Goal: Task Accomplishment & Management: Use online tool/utility

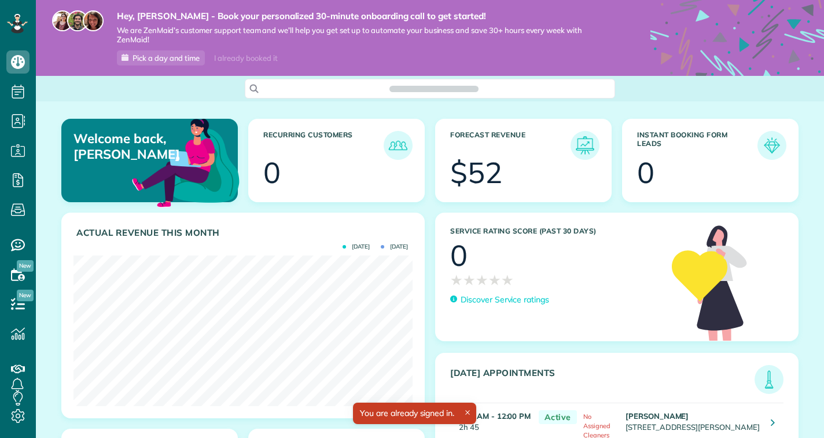
scroll to position [150, 339]
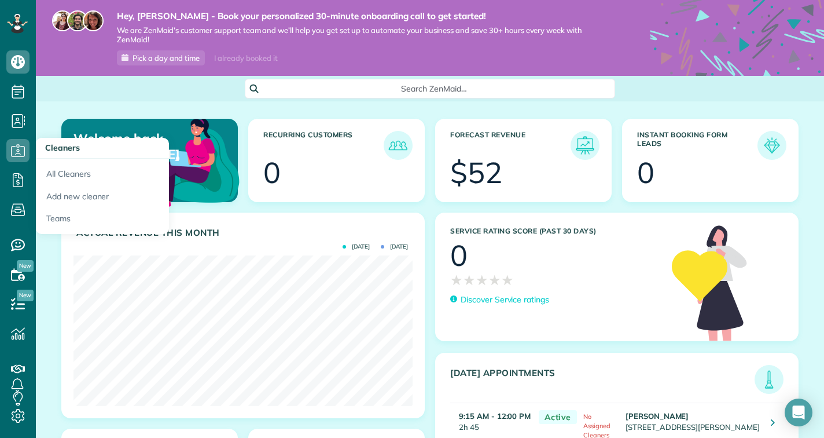
click at [25, 159] on icon at bounding box center [17, 150] width 23 height 23
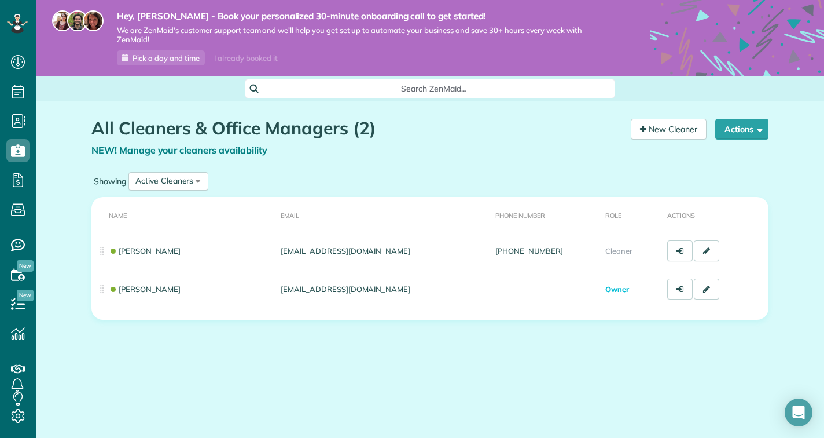
scroll to position [5, 5]
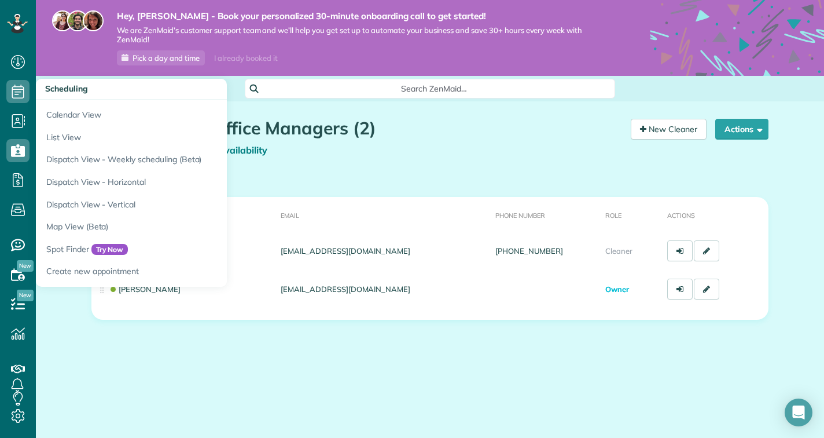
click at [19, 81] on icon at bounding box center [17, 91] width 23 height 23
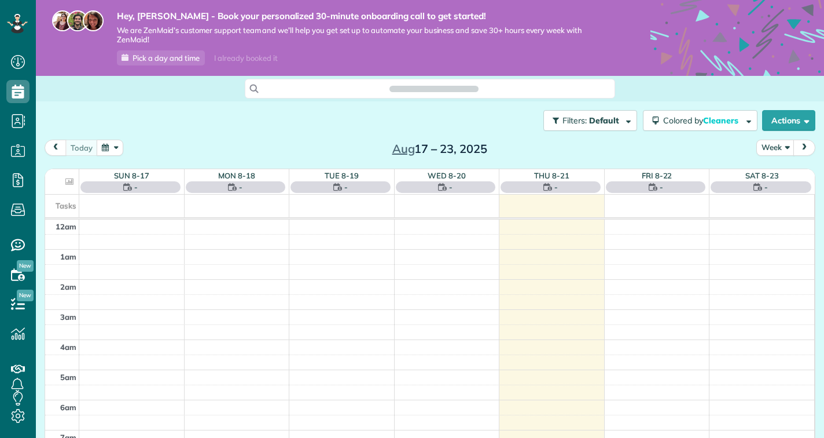
scroll to position [5, 5]
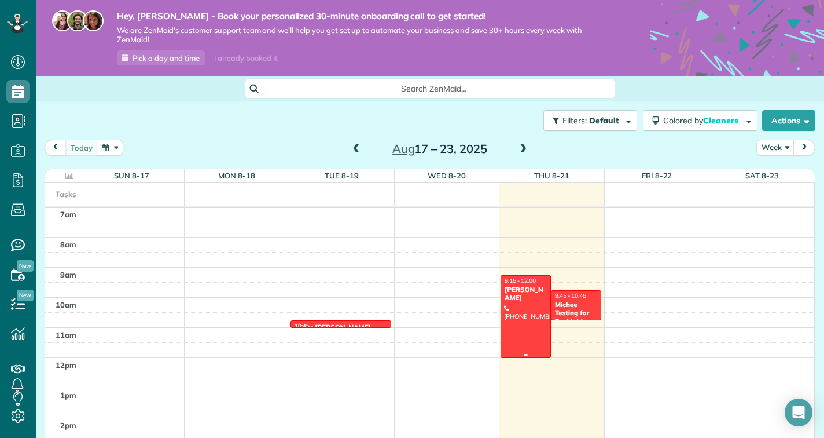
click at [534, 277] on span "9:15 - 12:00" at bounding box center [520, 281] width 31 height 8
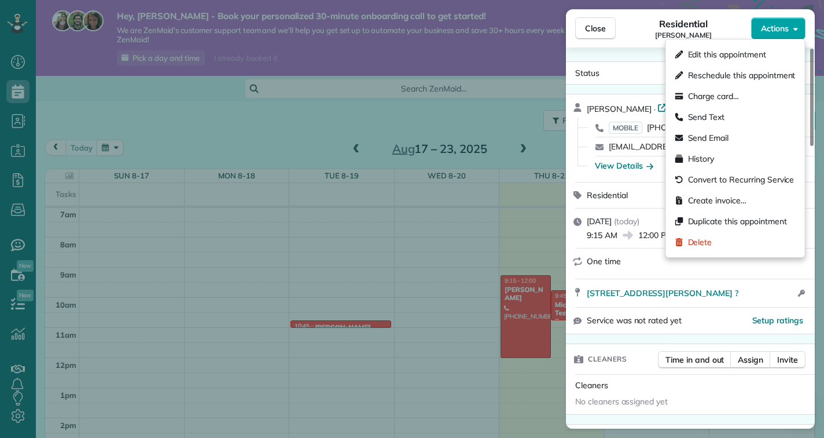
click at [784, 32] on span "Actions" at bounding box center [775, 29] width 28 height 12
click at [637, 60] on div "Status Active Jaya Khana · Open profile MOBILE (437) 241-1932 Copy khannajaya15…" at bounding box center [690, 237] width 249 height 381
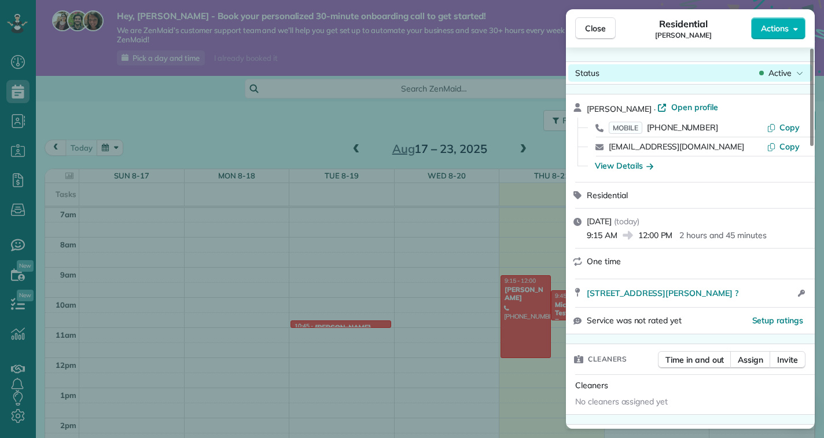
click at [781, 74] on span "Active" at bounding box center [780, 73] width 23 height 12
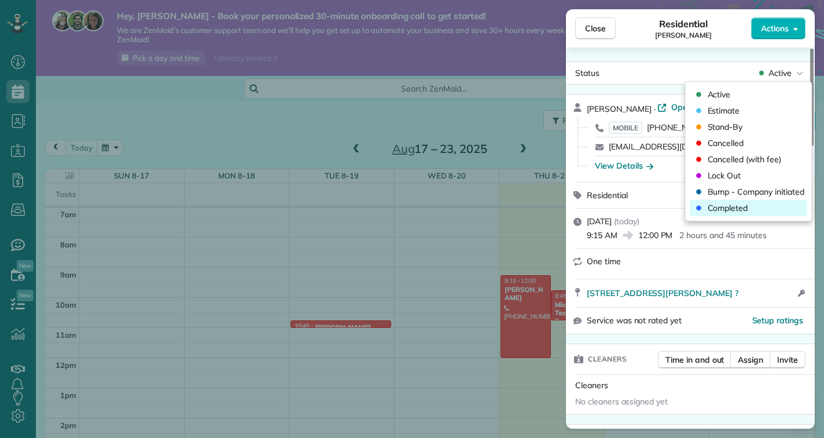
click at [738, 209] on span "Completed" at bounding box center [728, 208] width 41 height 12
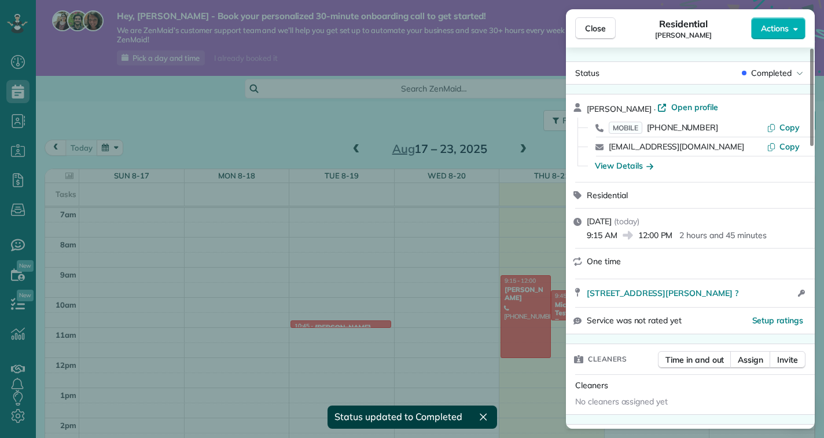
scroll to position [211, 0]
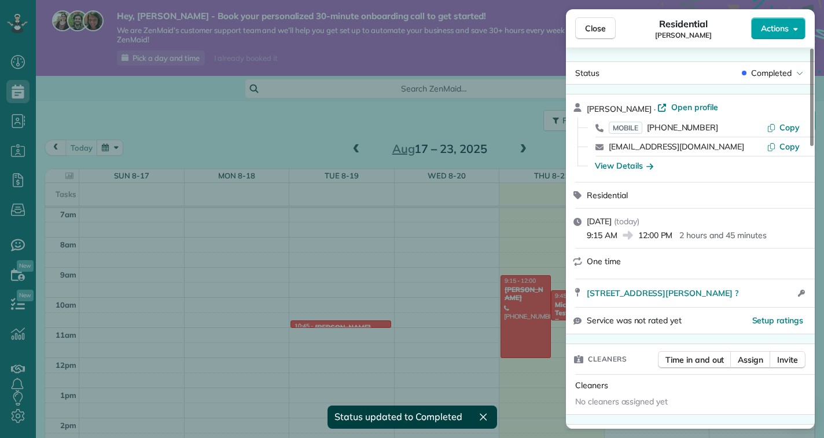
click at [781, 33] on span "Actions" at bounding box center [775, 29] width 28 height 12
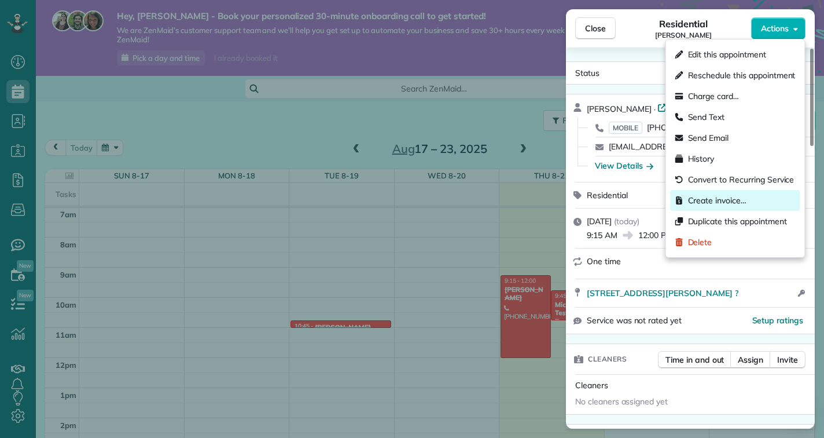
click at [719, 200] on span "Create invoice…" at bounding box center [717, 200] width 58 height 12
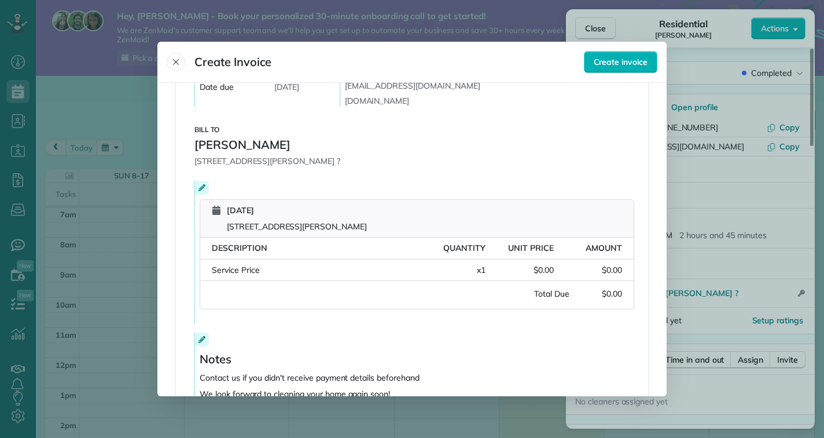
scroll to position [149, 0]
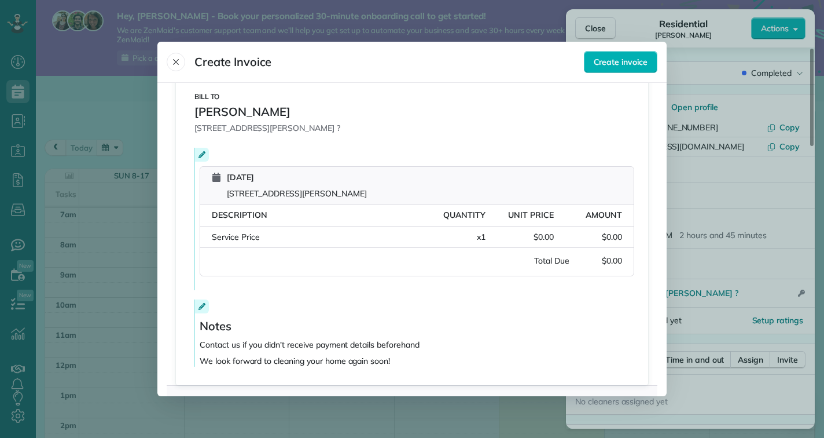
click at [617, 238] on span "$0.00" at bounding box center [612, 237] width 20 height 12
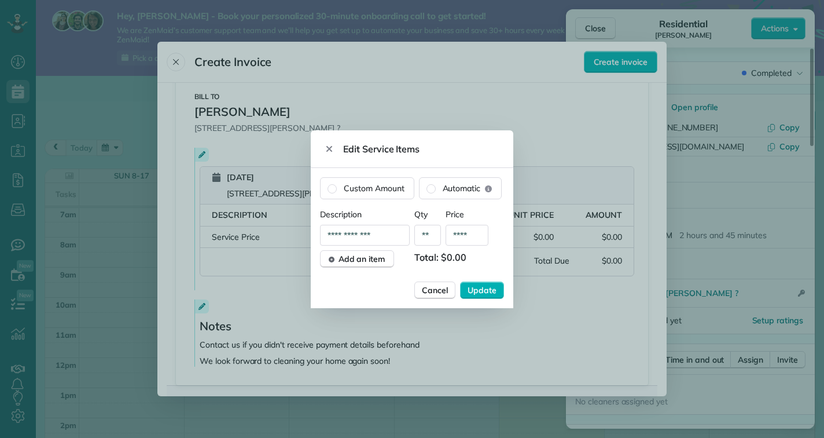
click at [477, 238] on input "****" at bounding box center [467, 235] width 43 height 21
type input "******"
click at [486, 291] on span "Update" at bounding box center [482, 290] width 29 height 12
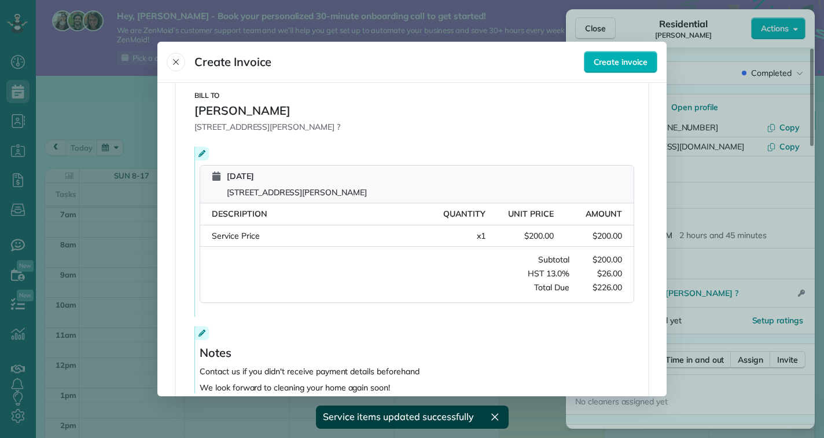
scroll to position [217, 0]
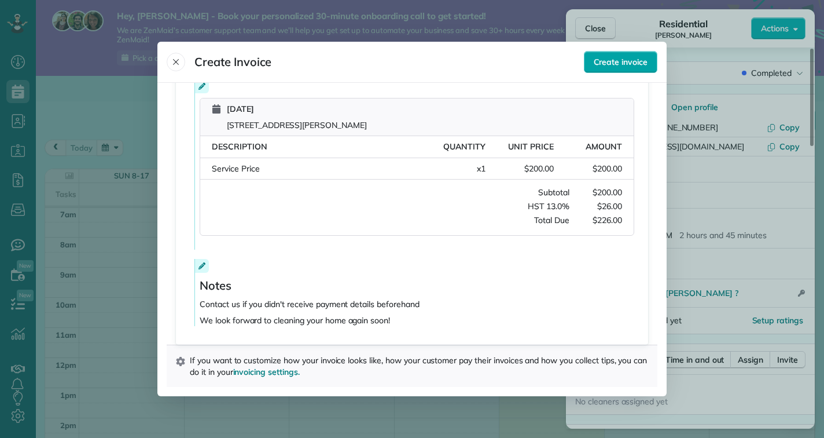
click at [622, 63] on span "Create invoice" at bounding box center [621, 62] width 54 height 12
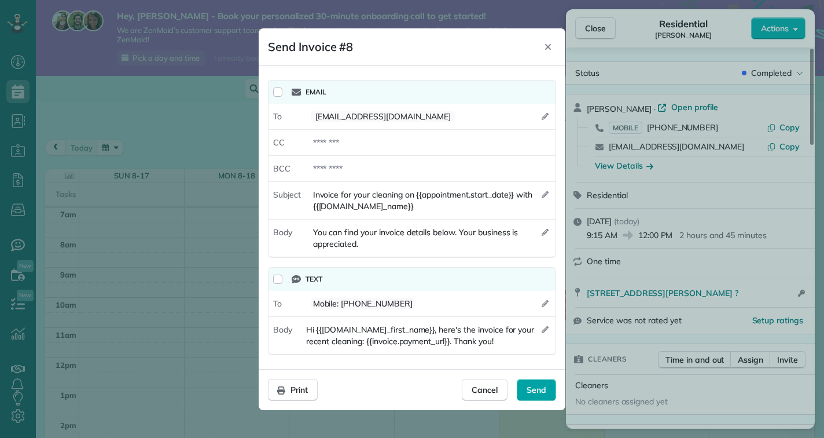
click at [545, 391] on span "Send" at bounding box center [537, 390] width 20 height 12
